Goal: Task Accomplishment & Management: Manage account settings

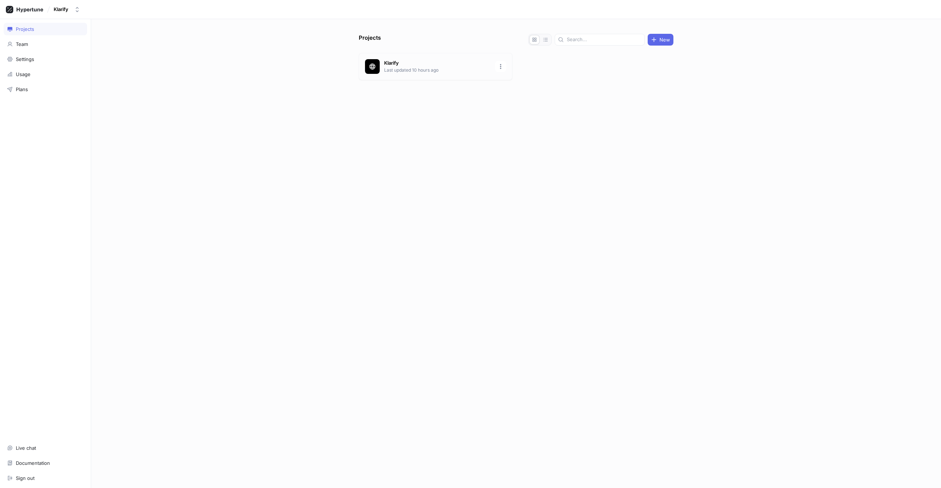
click at [428, 73] on div "Klarify Last updated 10 hours ago" at bounding box center [436, 66] width 154 height 27
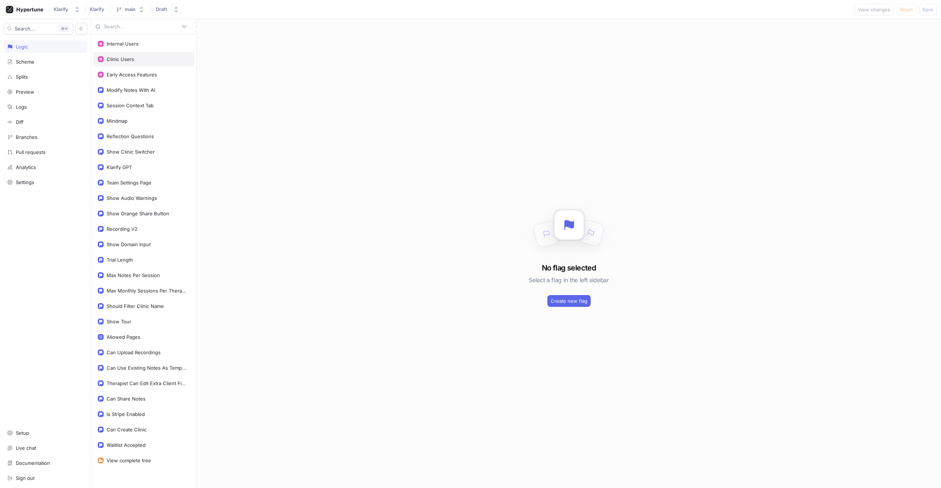
click at [139, 61] on div "Clinic Users" at bounding box center [144, 59] width 92 height 6
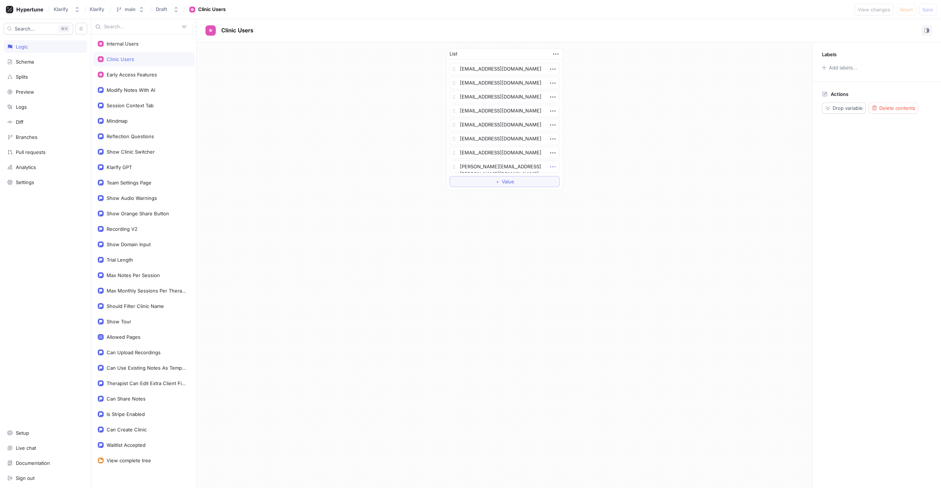
click at [552, 166] on icon "button" at bounding box center [553, 167] width 8 height 8
click at [466, 166] on textarea "[PERSON_NAME][EMAIL_ADDRESS][PERSON_NAME][DOMAIN_NAME]" at bounding box center [504, 167] width 110 height 12
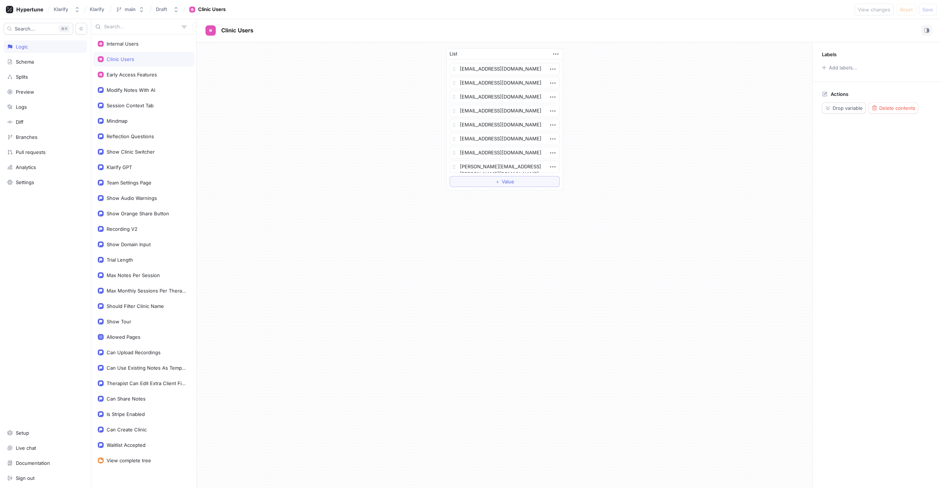
click at [387, 191] on div "List [EMAIL_ADDRESS][DOMAIN_NAME] [EMAIL_ADDRESS][DOMAIN_NAME] [EMAIL_ADDRESS][…" at bounding box center [505, 119] width 616 height 154
click at [125, 164] on div "Klarify GPT" at bounding box center [119, 167] width 25 height 6
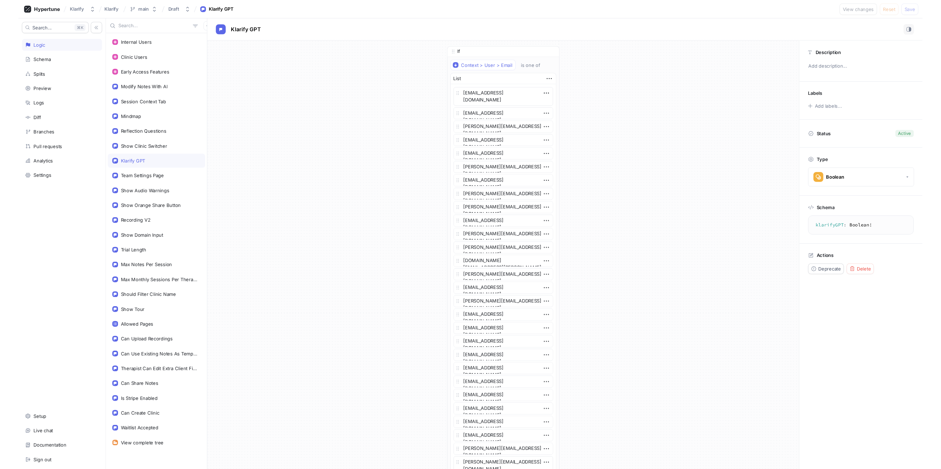
scroll to position [1, 0]
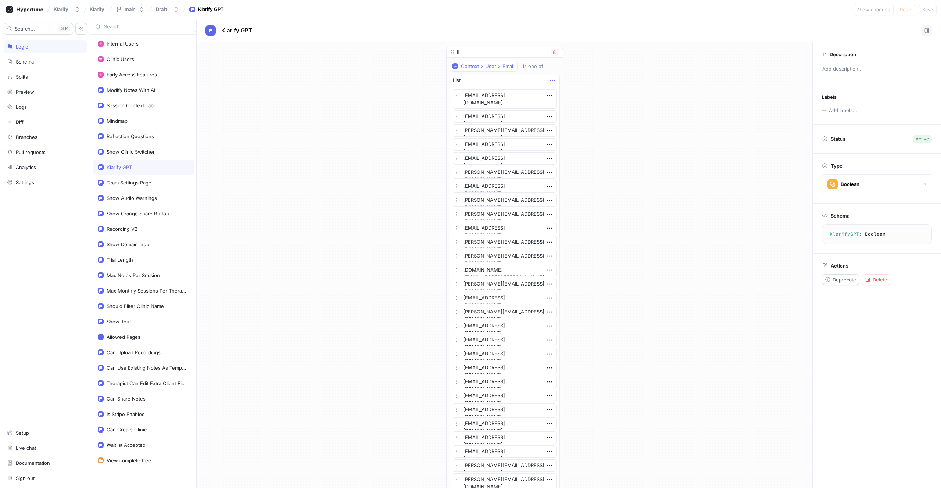
click at [548, 78] on icon "button" at bounding box center [552, 80] width 8 height 8
click at [548, 79] on icon "button" at bounding box center [552, 80] width 8 height 8
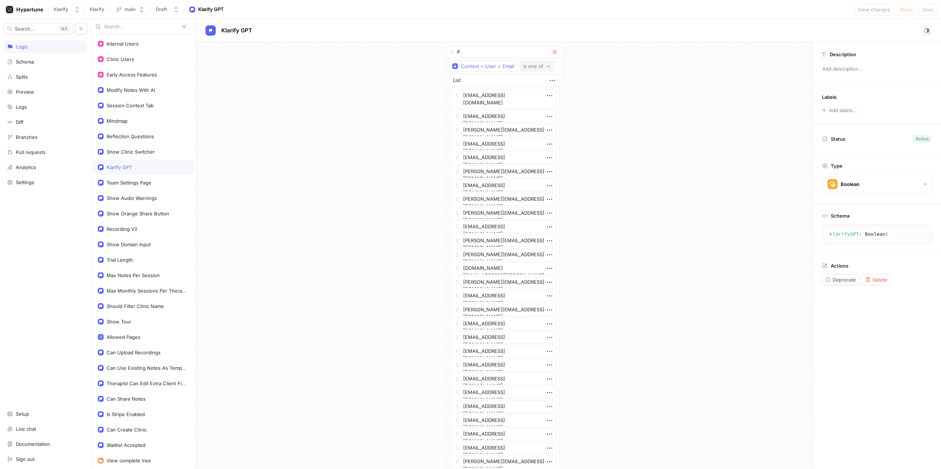
click at [539, 67] on div "is one of" at bounding box center [534, 66] width 23 height 6
click at [550, 79] on icon "button" at bounding box center [552, 80] width 8 height 8
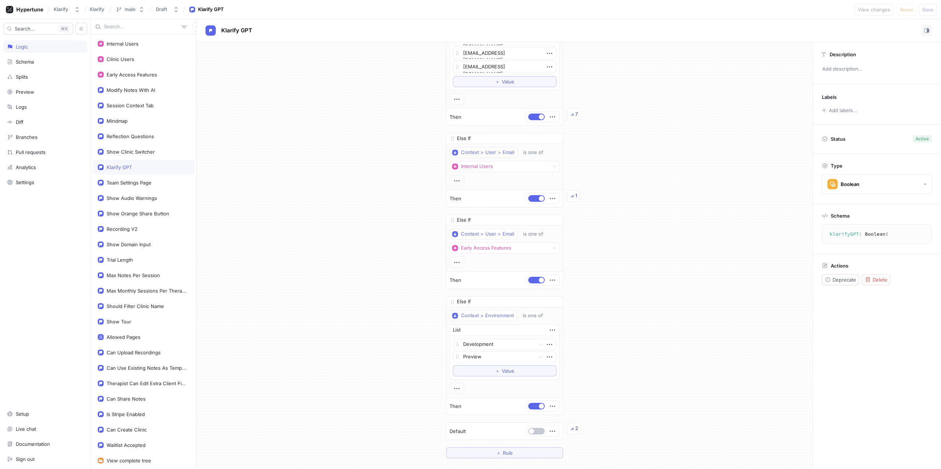
scroll to position [1520, 0]
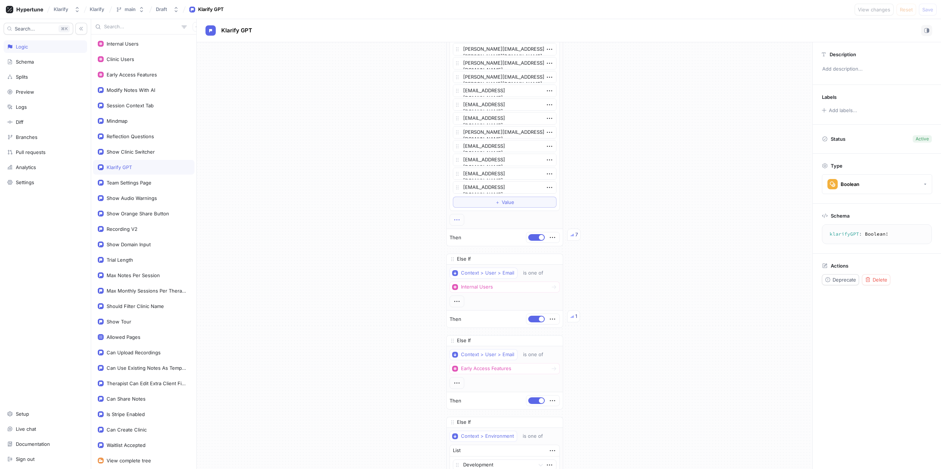
click at [455, 222] on icon "button" at bounding box center [457, 220] width 8 height 8
click at [453, 221] on icon "button" at bounding box center [457, 220] width 8 height 8
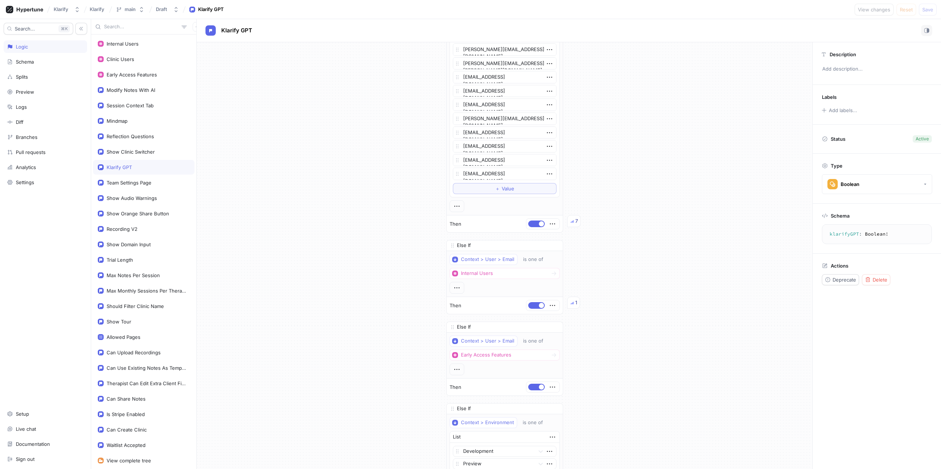
scroll to position [1564, 0]
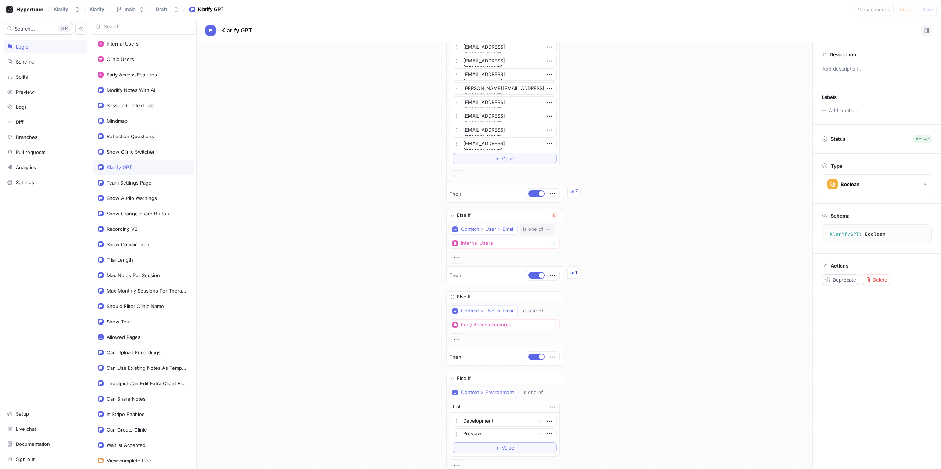
type textarea "x"
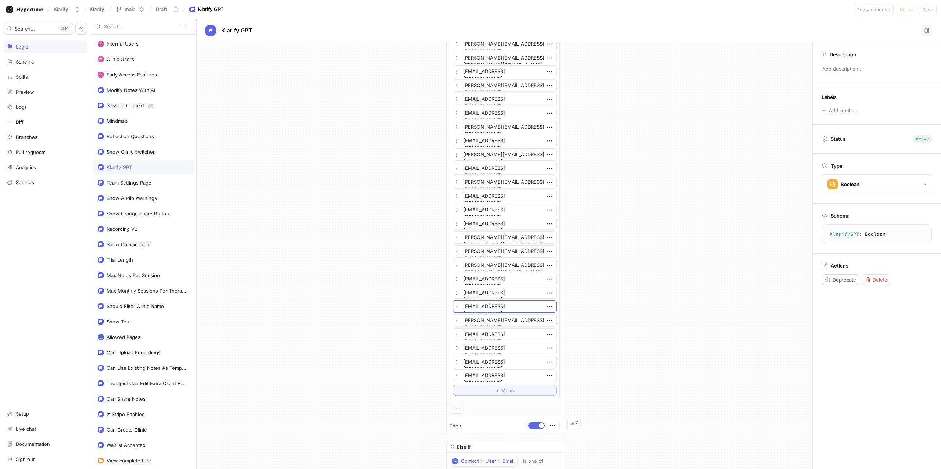
scroll to position [0, 0]
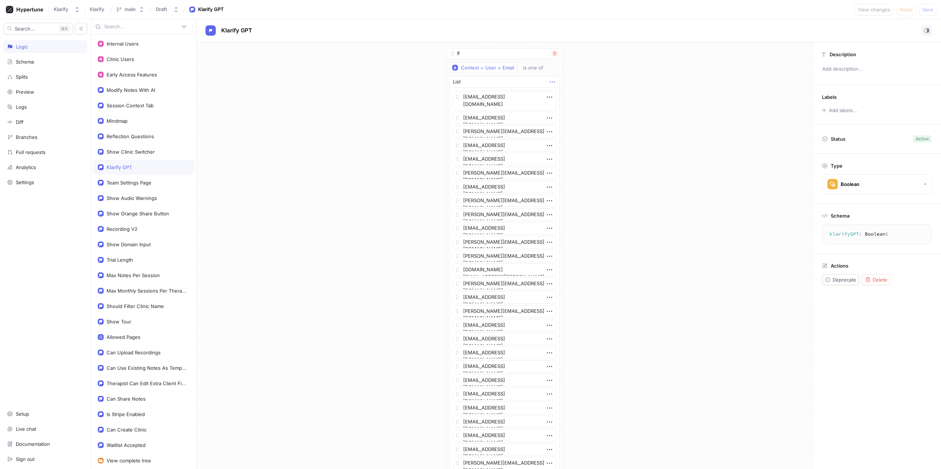
click at [551, 81] on icon "button" at bounding box center [552, 82] width 8 height 8
click at [550, 83] on icon "button" at bounding box center [552, 82] width 8 height 8
click at [550, 82] on icon "button" at bounding box center [552, 82] width 8 height 8
click at [550, 80] on icon "button" at bounding box center [552, 82] width 8 height 8
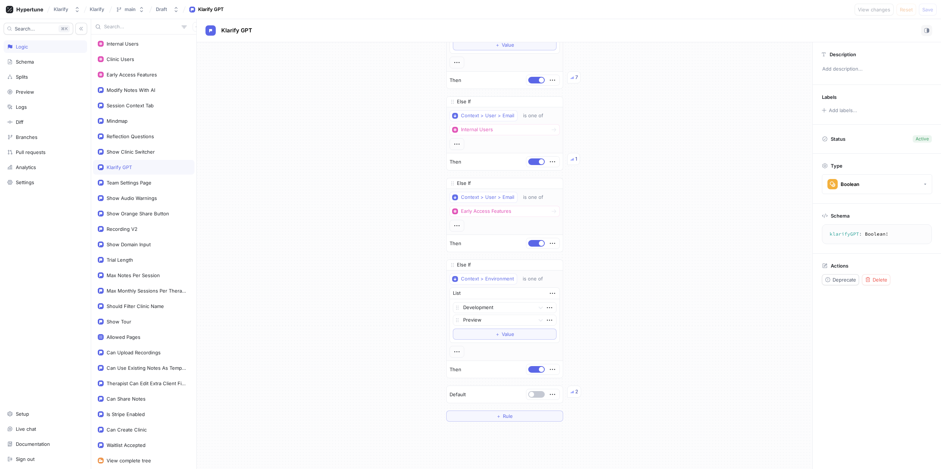
scroll to position [1633, 0]
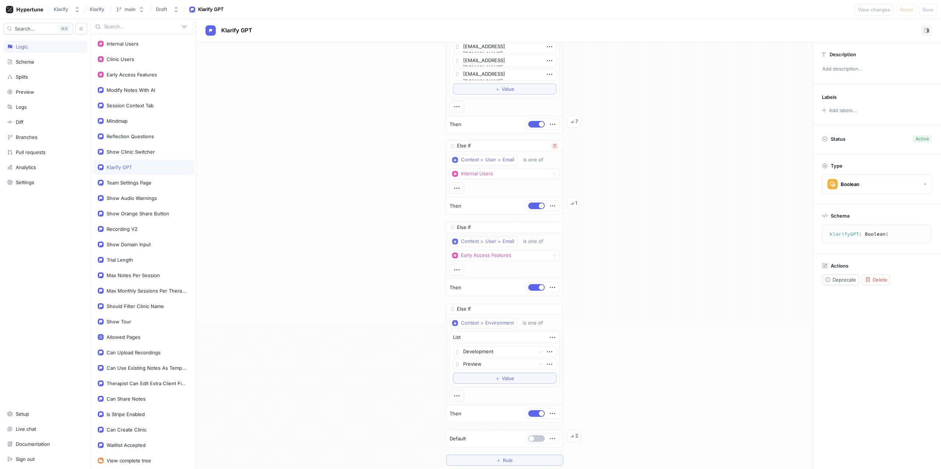
click at [553, 146] on icon "button" at bounding box center [554, 146] width 3 height 4
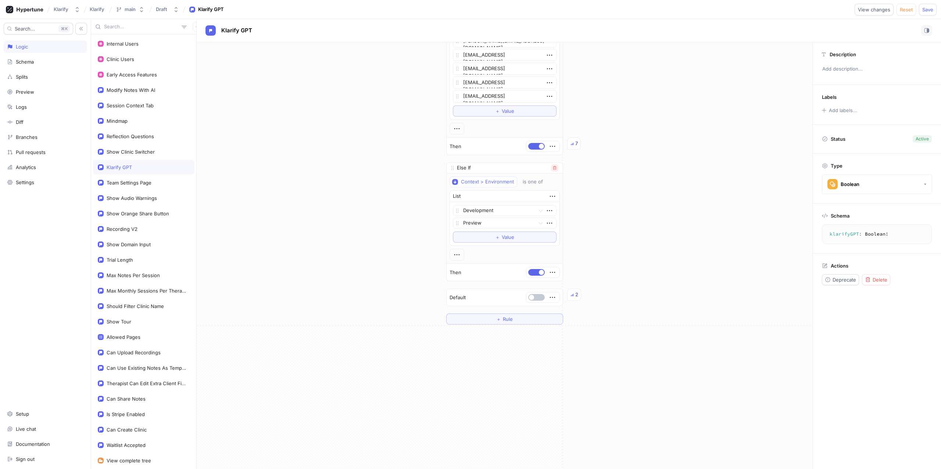
click at [552, 166] on icon "button" at bounding box center [554, 168] width 4 height 4
type textarea "x"
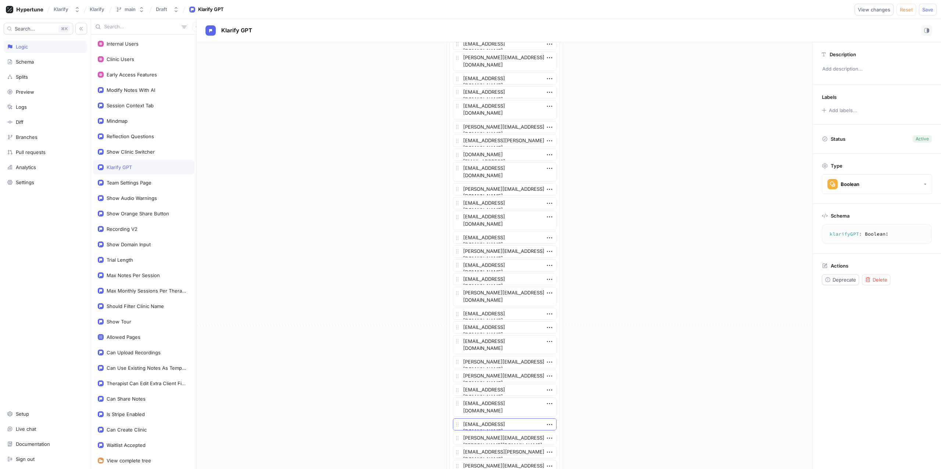
scroll to position [0, 0]
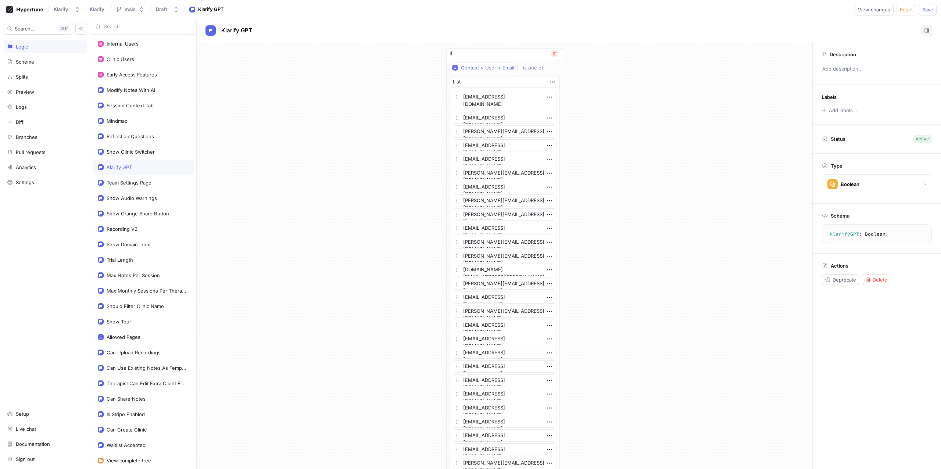
click at [553, 56] on button "button" at bounding box center [554, 53] width 7 height 7
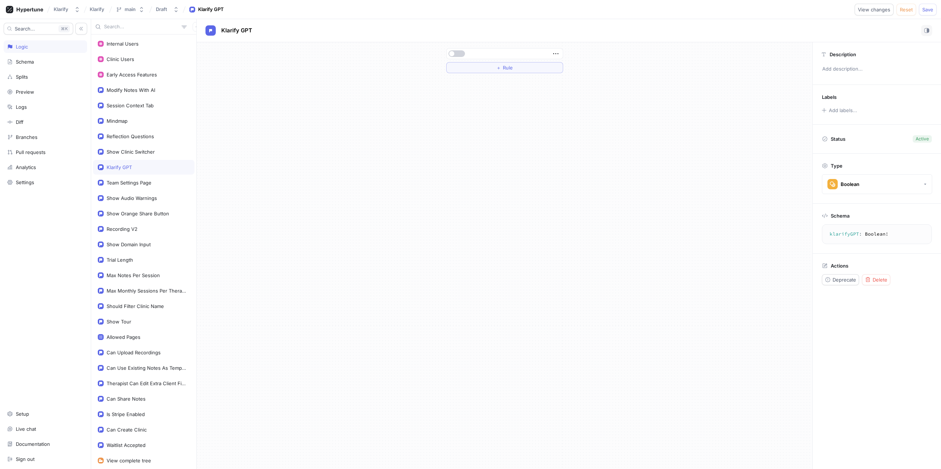
click at [456, 54] on button "button" at bounding box center [456, 53] width 17 height 7
click at [556, 53] on icon "button" at bounding box center [556, 54] width 8 height 8
click at [556, 54] on icon "button" at bounding box center [556, 54] width 8 height 8
click at [931, 10] on span "Save" at bounding box center [927, 9] width 11 height 4
click at [146, 155] on div "Show Clinic Switcher" at bounding box center [143, 151] width 101 height 15
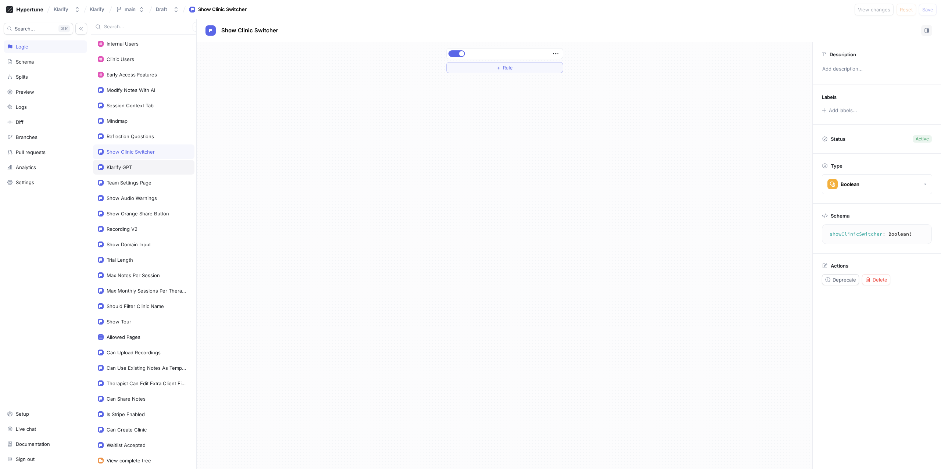
click at [138, 165] on div "Klarify GPT" at bounding box center [144, 167] width 92 height 6
type textarea "klarifyGPT: Boolean!"
click at [140, 137] on div "Reflection Questions" at bounding box center [130, 136] width 47 height 6
type textarea "x"
type textarea "reflectionQuestions: Boolean!"
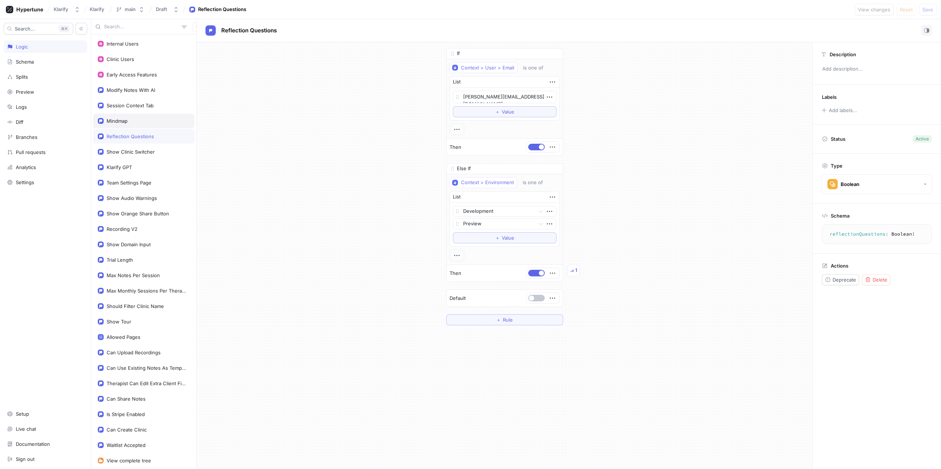
click at [143, 118] on div "Mindmap" at bounding box center [144, 121] width 92 height 6
type textarea "x"
type textarea "mindmap: Boolean!"
type textarea "x"
click at [136, 160] on div "Klarify GPT" at bounding box center [143, 167] width 101 height 15
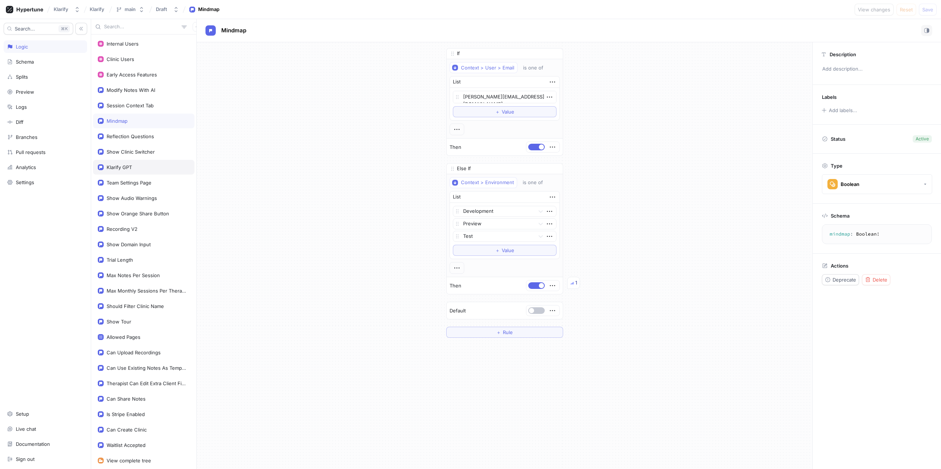
type textarea "klarifyGPT: Boolean!"
click at [138, 57] on div "Clinic Users" at bounding box center [144, 59] width 92 height 6
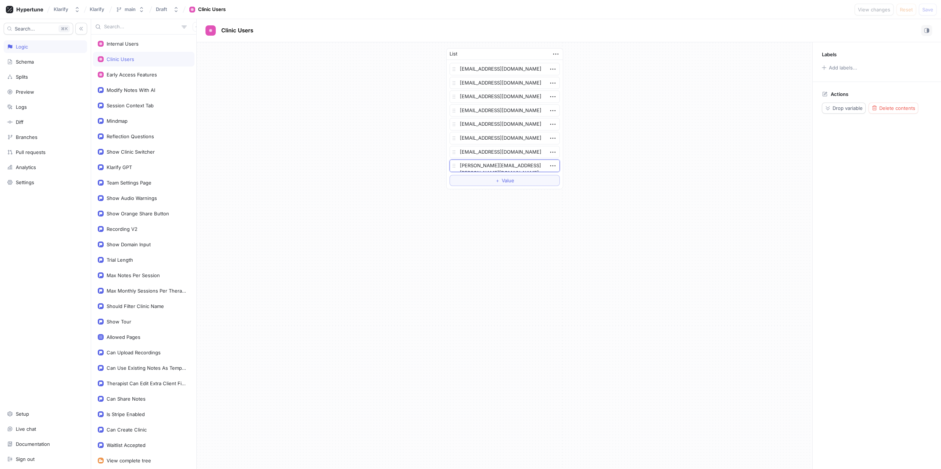
click at [510, 162] on textarea "[PERSON_NAME][EMAIL_ADDRESS][PERSON_NAME][DOMAIN_NAME]" at bounding box center [504, 165] width 110 height 12
click at [551, 165] on icon "button" at bounding box center [553, 166] width 8 height 8
click at [560, 179] on p "Delete" at bounding box center [567, 179] width 15 height 7
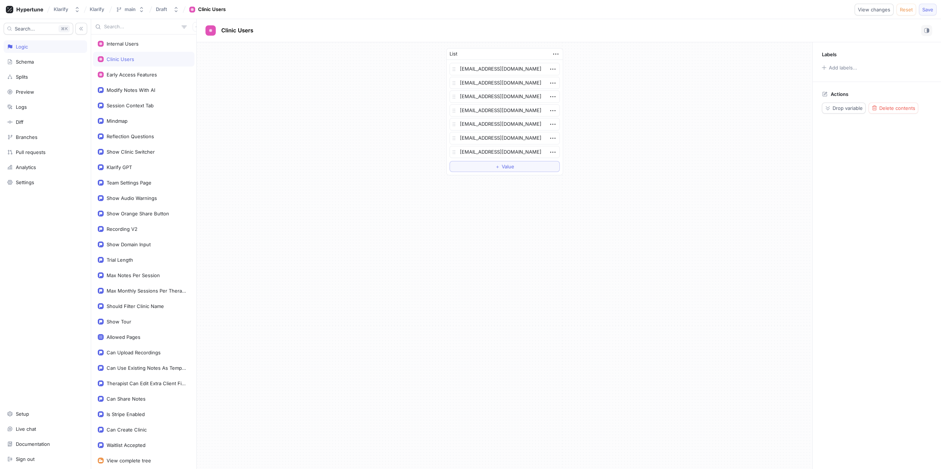
click at [925, 11] on span "Save" at bounding box center [927, 9] width 11 height 4
click at [502, 168] on span "Value" at bounding box center [508, 166] width 12 height 4
type textarea "x"
type textarea "[PERSON_NAME][EMAIL_ADDRESS][PERSON_NAME][DOMAIN_NAME]"
type textarea "x"
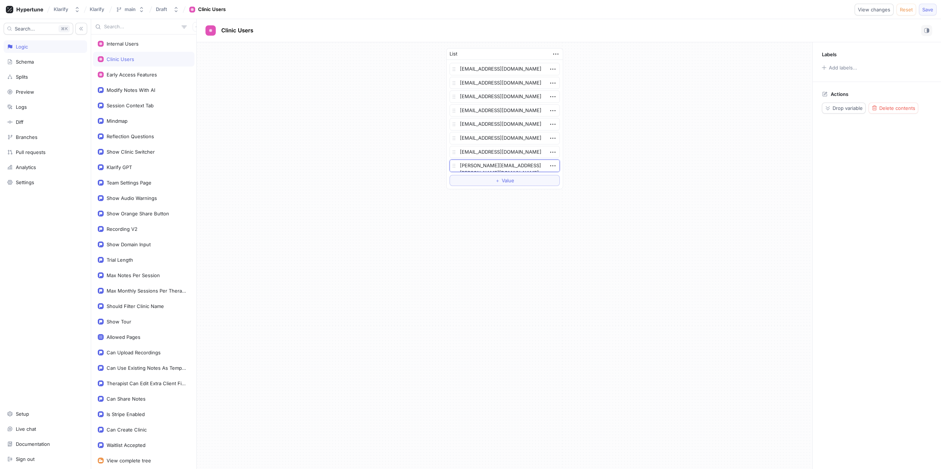
type textarea "[PERSON_NAME][EMAIL_ADDRESS][PERSON_NAME][DOMAIN_NAME]"
click at [929, 9] on span "Save" at bounding box center [927, 9] width 11 height 4
click at [466, 162] on textarea "[PERSON_NAME][EMAIL_ADDRESS][PERSON_NAME][DOMAIN_NAME]" at bounding box center [504, 165] width 110 height 12
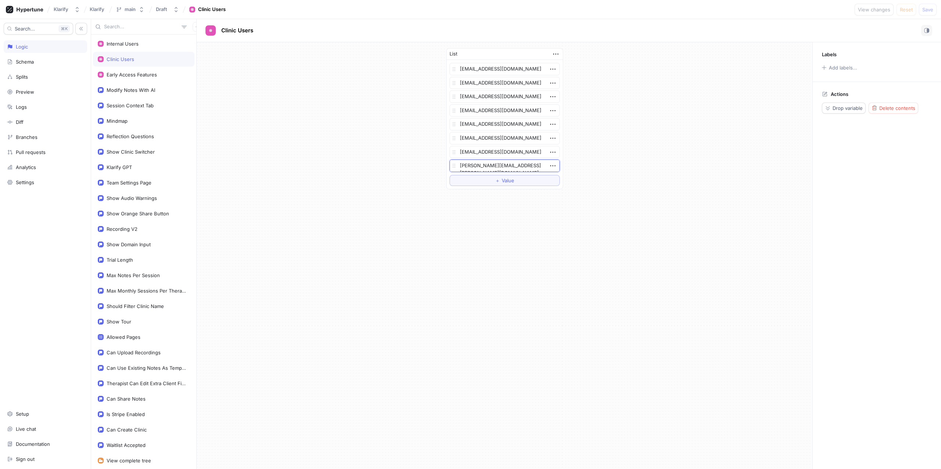
click at [409, 157] on div "List [EMAIL_ADDRESS][DOMAIN_NAME] [EMAIL_ADDRESS][DOMAIN_NAME] [EMAIL_ADDRESS][…" at bounding box center [505, 118] width 616 height 153
click at [123, 183] on div "Team Settings Page" at bounding box center [129, 183] width 45 height 6
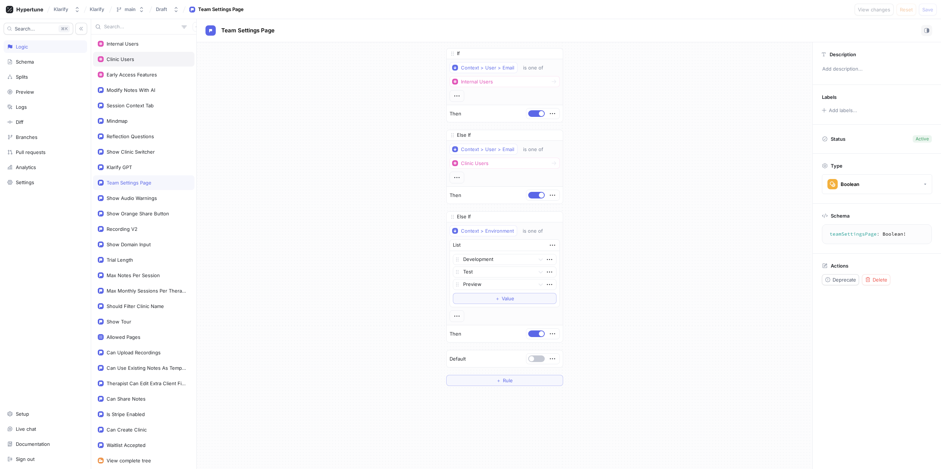
click at [140, 53] on div "Clinic Users" at bounding box center [143, 59] width 101 height 15
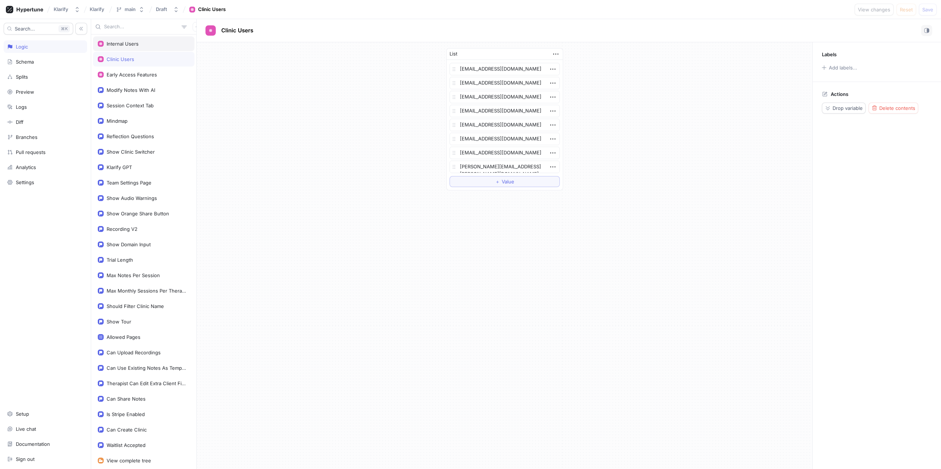
click at [140, 44] on div "Internal Users" at bounding box center [144, 44] width 92 height 6
click at [139, 57] on div "Clinic Users" at bounding box center [144, 59] width 92 height 6
click at [127, 180] on div "Team Settings Page" at bounding box center [129, 183] width 45 height 6
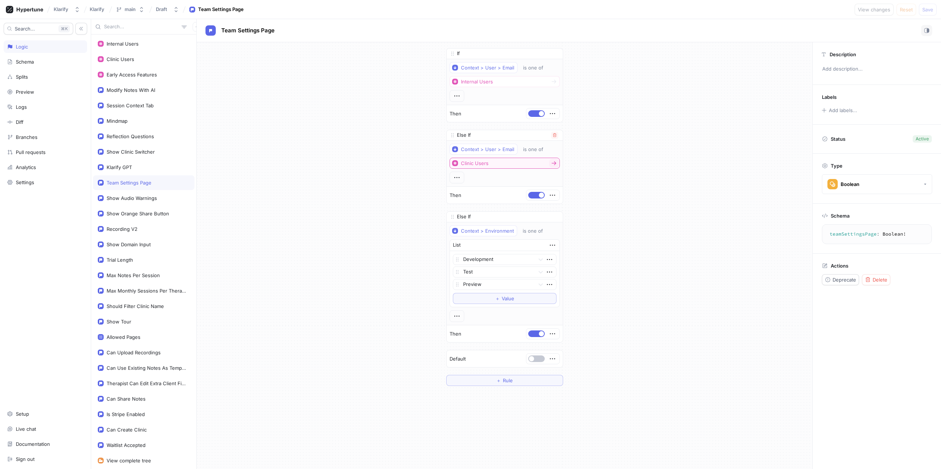
click at [467, 164] on div "Clinic Users" at bounding box center [475, 163] width 28 height 6
click at [369, 159] on div "If Context > User > Email is one of Internal Users Then Else If Context > User …" at bounding box center [505, 216] width 616 height 349
click at [136, 61] on div "Clinic Users" at bounding box center [144, 59] width 92 height 6
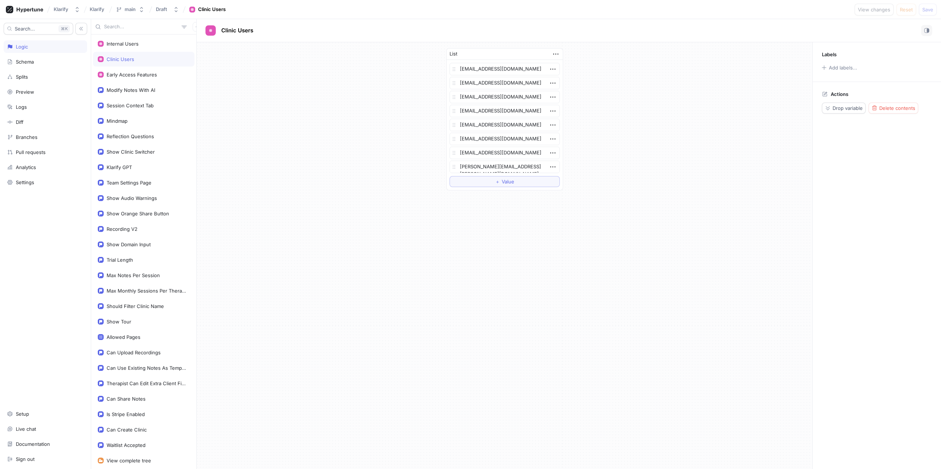
type textarea "x"
